Goal: Obtain resource: Obtain resource

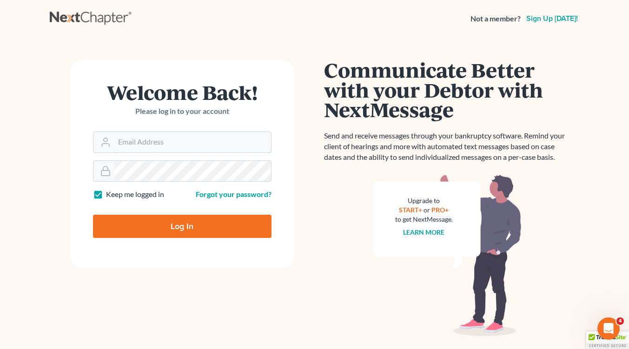
type input "[EMAIL_ADDRESS][DOMAIN_NAME]"
click at [183, 228] on input "Log In" at bounding box center [182, 226] width 179 height 23
type input "Thinking..."
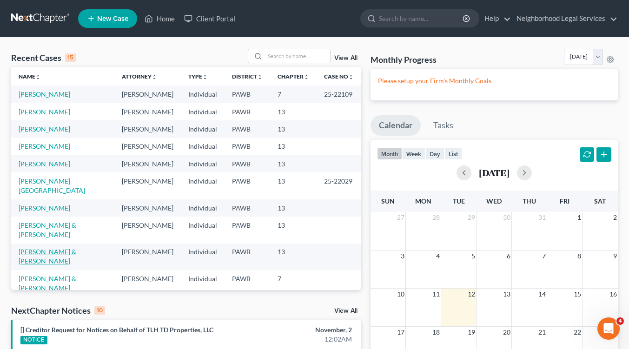
click at [42, 248] on link "[PERSON_NAME] & [PERSON_NAME]" at bounding box center [48, 256] width 58 height 17
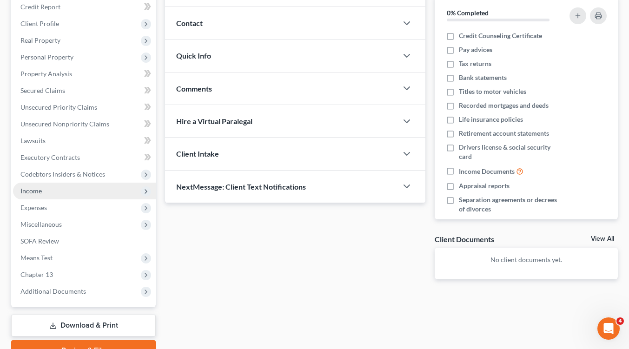
scroll to position [161, 0]
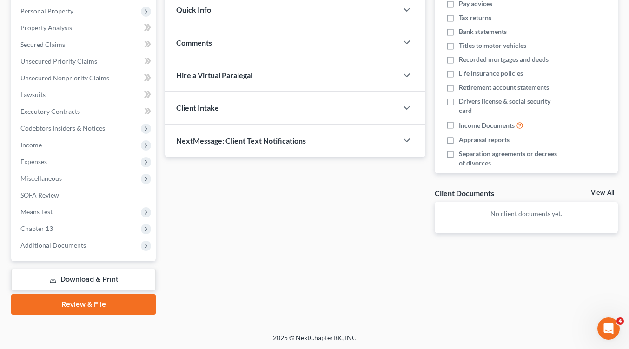
click at [80, 284] on link "Download & Print" at bounding box center [83, 280] width 145 height 22
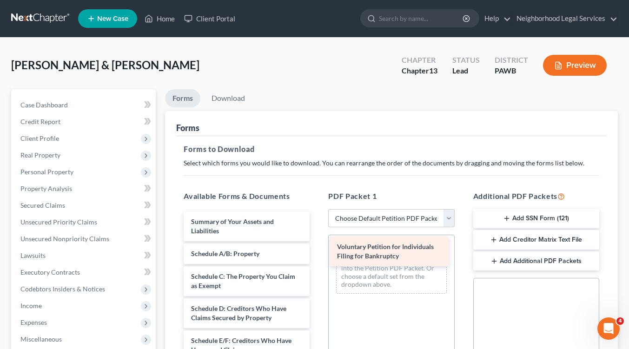
drag, startPoint x: 230, startPoint y: 225, endPoint x: 376, endPoint y: 250, distance: 148.3
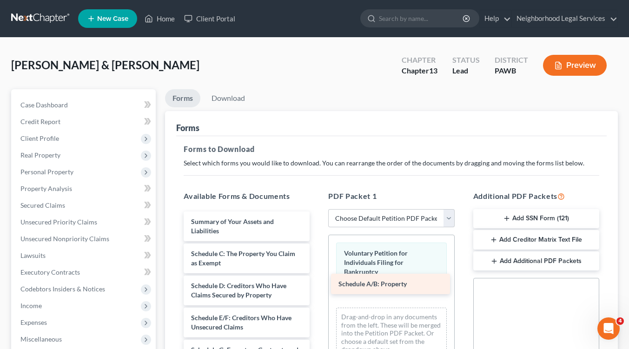
drag, startPoint x: 276, startPoint y: 252, endPoint x: 423, endPoint y: 283, distance: 150.6
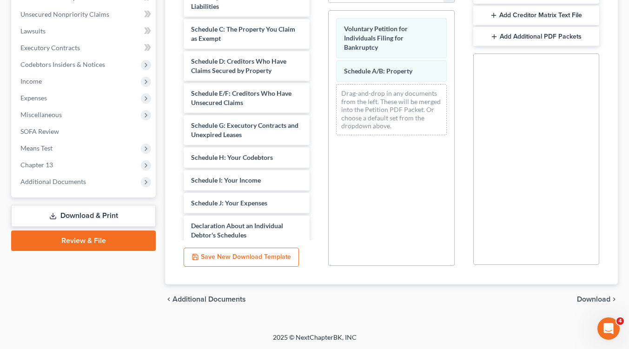
scroll to position [225, 0]
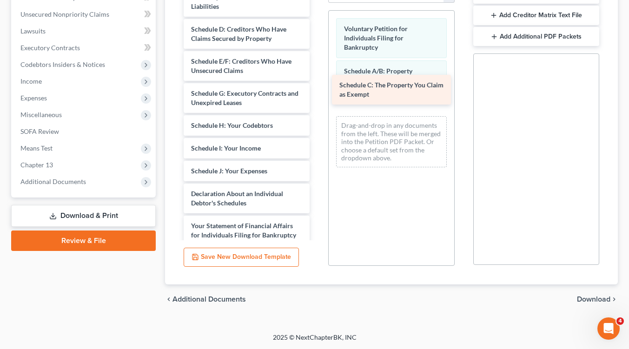
drag, startPoint x: 283, startPoint y: 34, endPoint x: 432, endPoint y: 91, distance: 158.9
click at [317, 91] on div "Schedule C: The Property You Claim as Exempt Summary of Your Assets and Liabili…" at bounding box center [246, 187] width 141 height 401
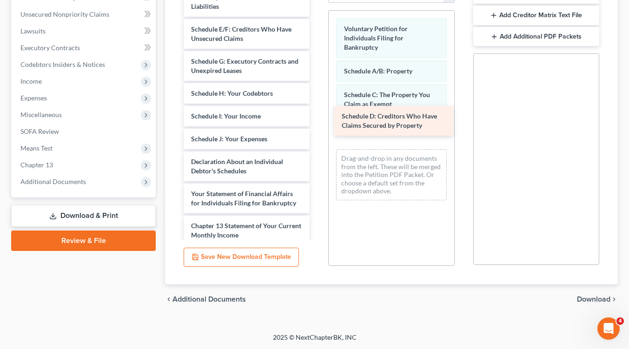
drag, startPoint x: 248, startPoint y: 27, endPoint x: 399, endPoint y: 115, distance: 174.5
click at [317, 115] on div "Schedule D: Creditors Who Have Claims Secured by Property Summary of Your Asset…" at bounding box center [246, 171] width 141 height 368
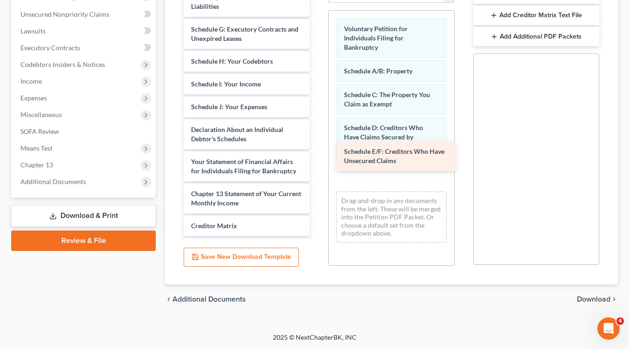
drag, startPoint x: 250, startPoint y: 27, endPoint x: 403, endPoint y: 150, distance: 196.5
click at [317, 150] on div "Schedule E/F: Creditors Who Have Unsecured Claims Summary of Your Assets and Li…" at bounding box center [246, 155] width 141 height 336
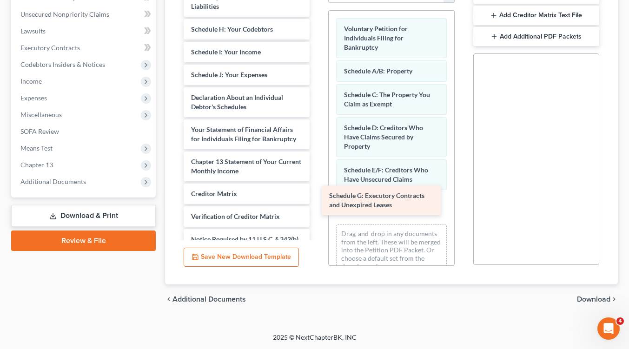
drag, startPoint x: 255, startPoint y: 28, endPoint x: 394, endPoint y: 196, distance: 217.1
click at [317, 196] on div "Schedule G: Executory Contracts and Unexpired Leases Summary of Your Assets and…" at bounding box center [246, 139] width 141 height 304
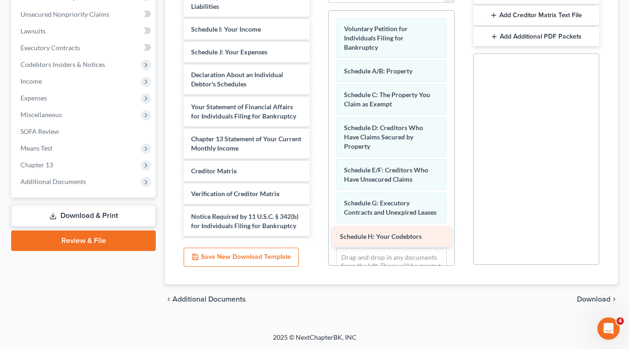
drag, startPoint x: 227, startPoint y: 25, endPoint x: 376, endPoint y: 233, distance: 256.1
click at [317, 233] on div "Schedule H: Your Codebtors Summary of Your Assets and Liabilities Schedule H: Y…" at bounding box center [246, 127] width 141 height 281
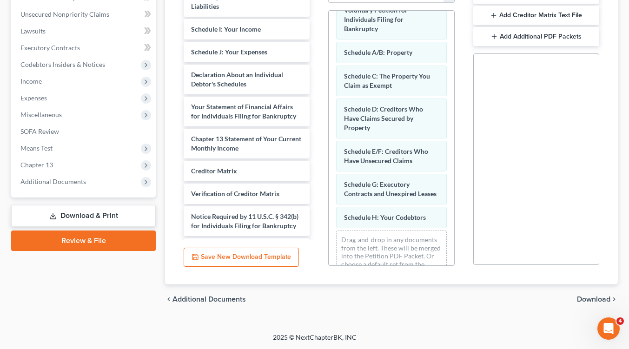
scroll to position [51, 0]
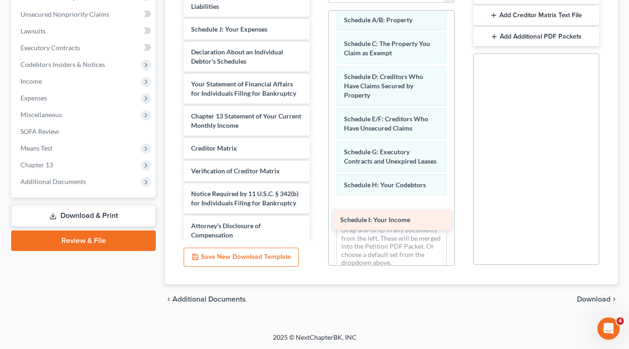
drag, startPoint x: 233, startPoint y: 26, endPoint x: 382, endPoint y: 217, distance: 243.0
click at [317, 217] on div "Schedule I: Your Income Summary of Your Assets and Liabilities Schedule I: Your…" at bounding box center [246, 116] width 141 height 259
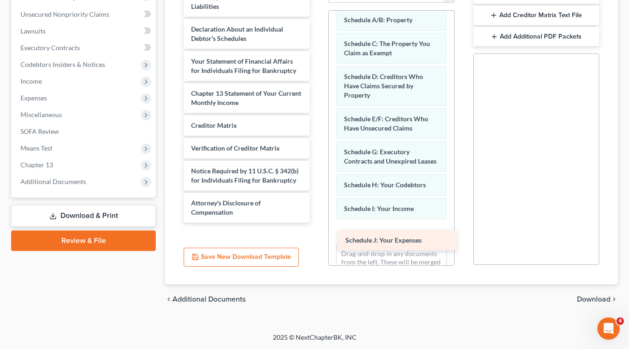
drag, startPoint x: 230, startPoint y: 27, endPoint x: 385, endPoint y: 239, distance: 262.4
click at [317, 223] on div "Schedule J: Your Expenses Summary of Your Assets and Liabilities Schedule J: Yo…" at bounding box center [246, 105] width 141 height 236
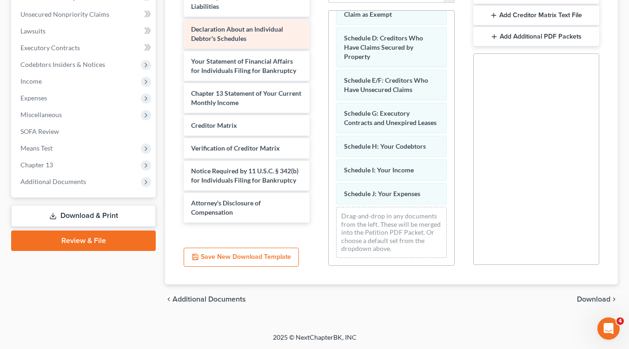
scroll to position [132, 0]
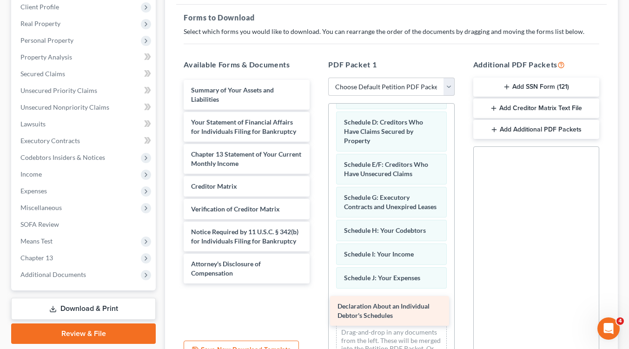
drag, startPoint x: 252, startPoint y: 130, endPoint x: 399, endPoint y: 315, distance: 236.1
click at [317, 284] on div "Declaration About an Individual Debtor's Schedules Summary of Your Assets and L…" at bounding box center [246, 182] width 141 height 204
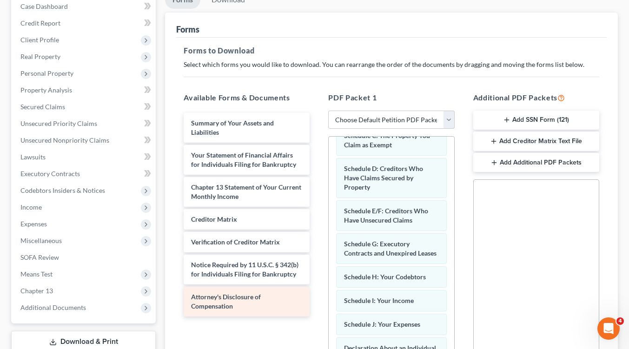
scroll to position [186, 0]
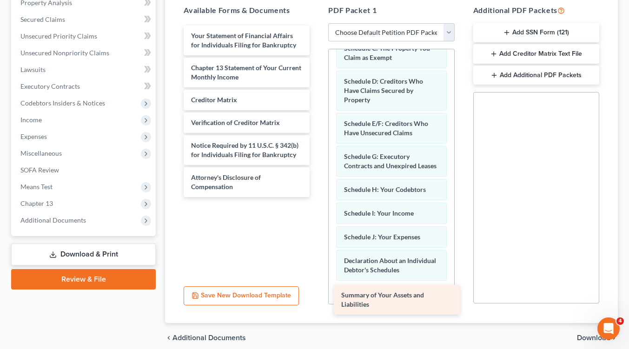
drag, startPoint x: 248, startPoint y: 40, endPoint x: 399, endPoint y: 300, distance: 300.4
click at [317, 197] on div "Summary of Your Assets and Liabilities Summary of Your Assets and Liabilities Y…" at bounding box center [246, 112] width 141 height 172
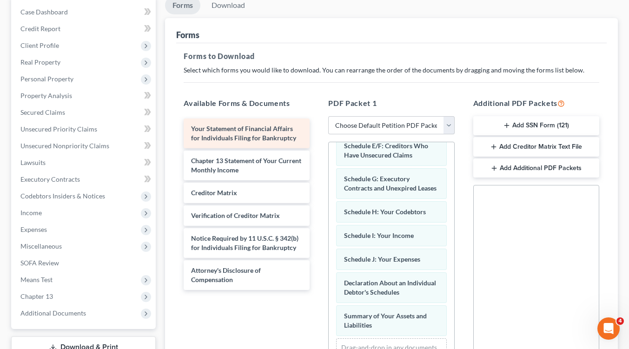
scroll to position [140, 0]
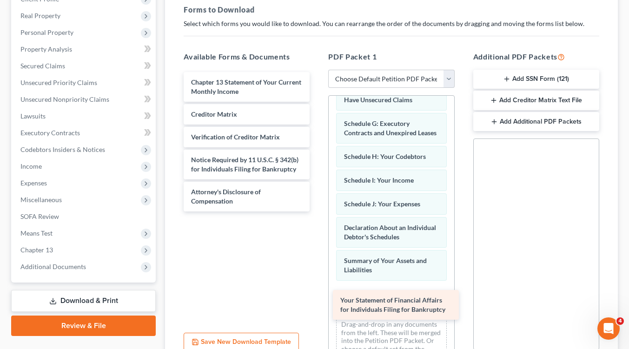
drag, startPoint x: 256, startPoint y: 87, endPoint x: 406, endPoint y: 305, distance: 264.8
click at [317, 212] on div "Your Statement of Financial Affairs for Individuals Filing for Bankruptcy Your …" at bounding box center [246, 142] width 141 height 140
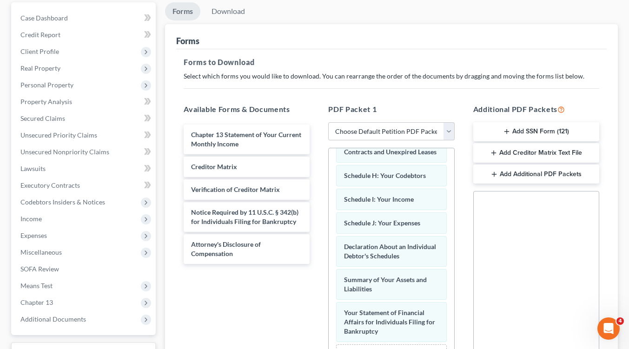
scroll to position [85, 0]
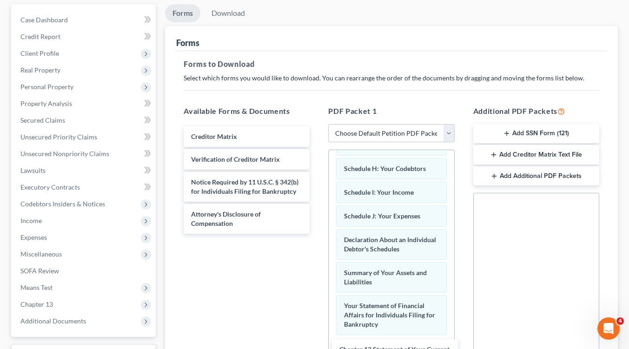
drag, startPoint x: 245, startPoint y: 143, endPoint x: 394, endPoint y: 357, distance: 260.4
click at [394, 349] on html "Home New Case Client Portal Neighborhood Legal Services [EMAIL_ADDRESS][DOMAIN_…" at bounding box center [314, 202] width 629 height 575
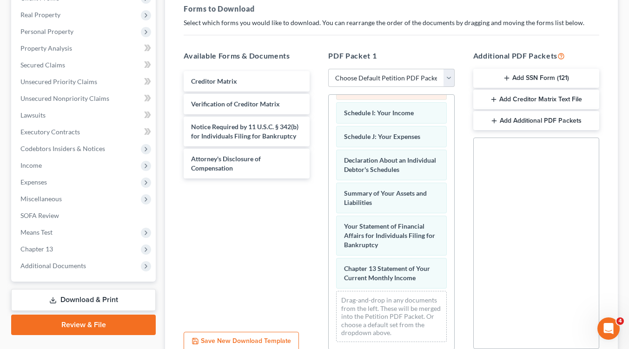
scroll to position [225, 0]
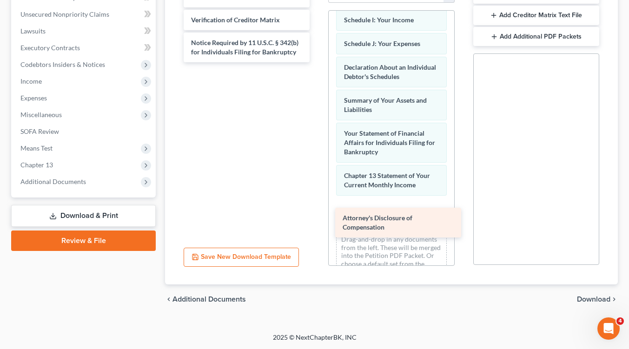
drag, startPoint x: 250, startPoint y: 77, endPoint x: 402, endPoint y: 221, distance: 209.3
click at [317, 62] on div "Attorney's Disclosure of Compensation Creditor Matrix Verification of Creditor …" at bounding box center [246, 24] width 141 height 75
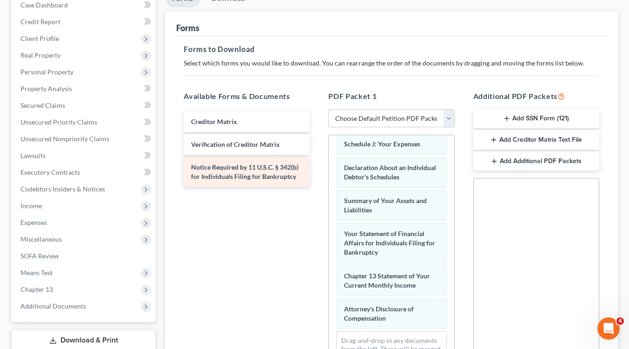
scroll to position [47, 0]
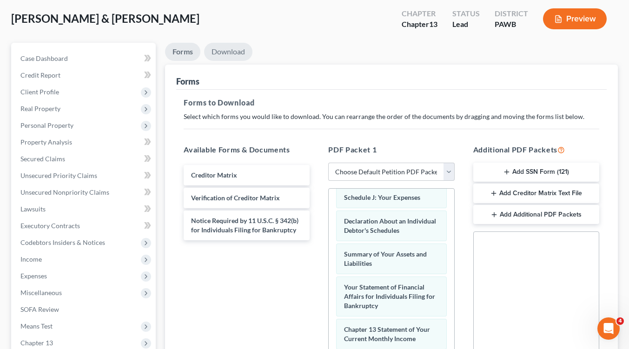
click at [242, 49] on link "Download" at bounding box center [228, 52] width 48 height 18
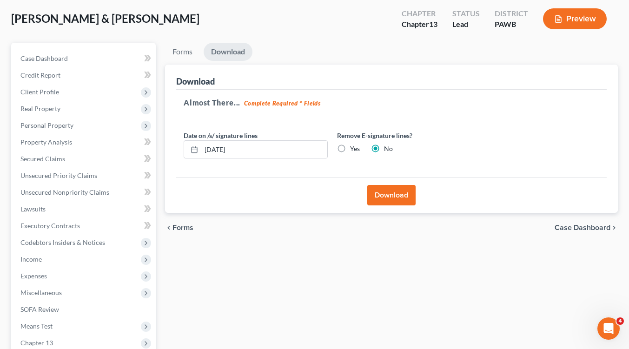
click at [395, 195] on button "Download" at bounding box center [392, 195] width 48 height 20
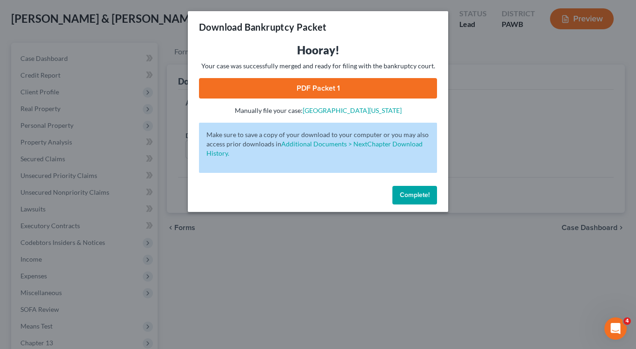
click at [410, 194] on span "Complete!" at bounding box center [415, 195] width 30 height 8
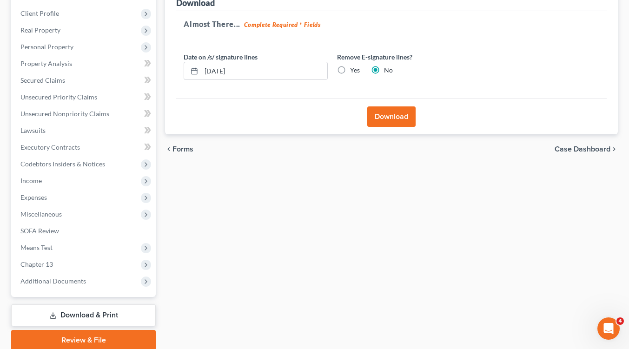
scroll to position [161, 0]
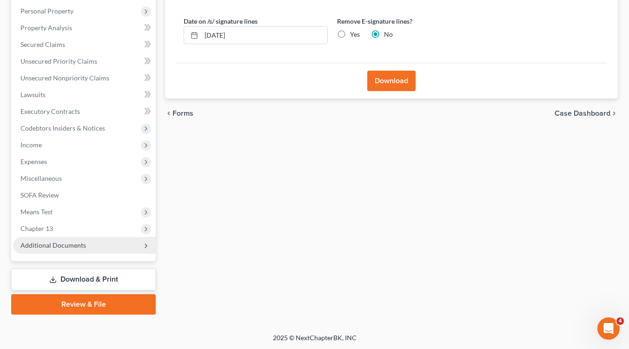
click at [145, 249] on icon at bounding box center [145, 245] width 7 height 7
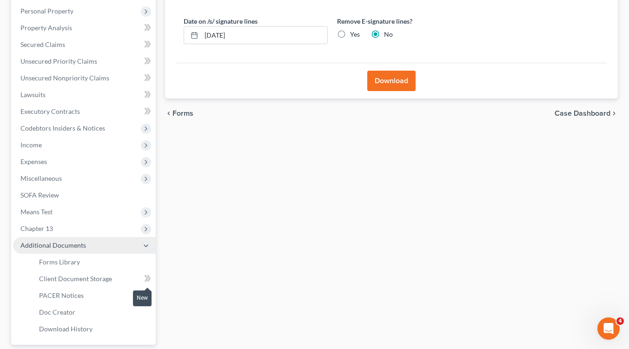
click at [145, 279] on icon at bounding box center [147, 279] width 7 height 12
click at [83, 331] on span "Download History" at bounding box center [66, 329] width 54 height 8
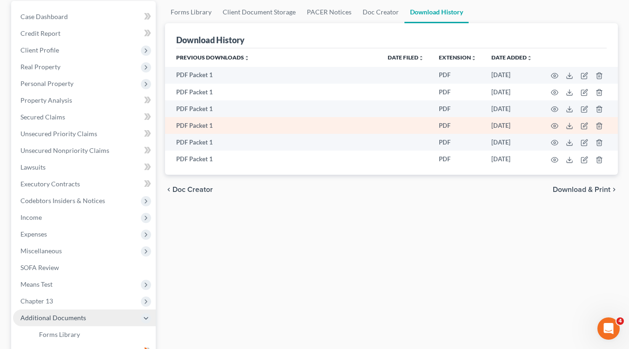
scroll to position [93, 0]
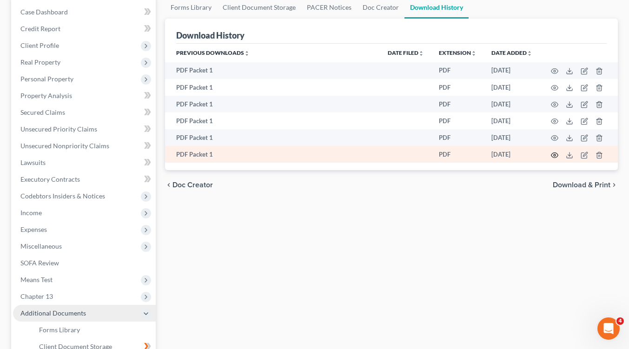
click at [554, 154] on icon "button" at bounding box center [554, 155] width 7 height 7
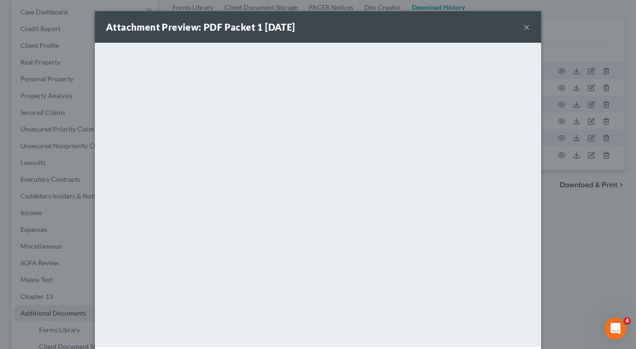
click at [524, 28] on button "×" at bounding box center [527, 26] width 7 height 11
